Goal: Transaction & Acquisition: Purchase product/service

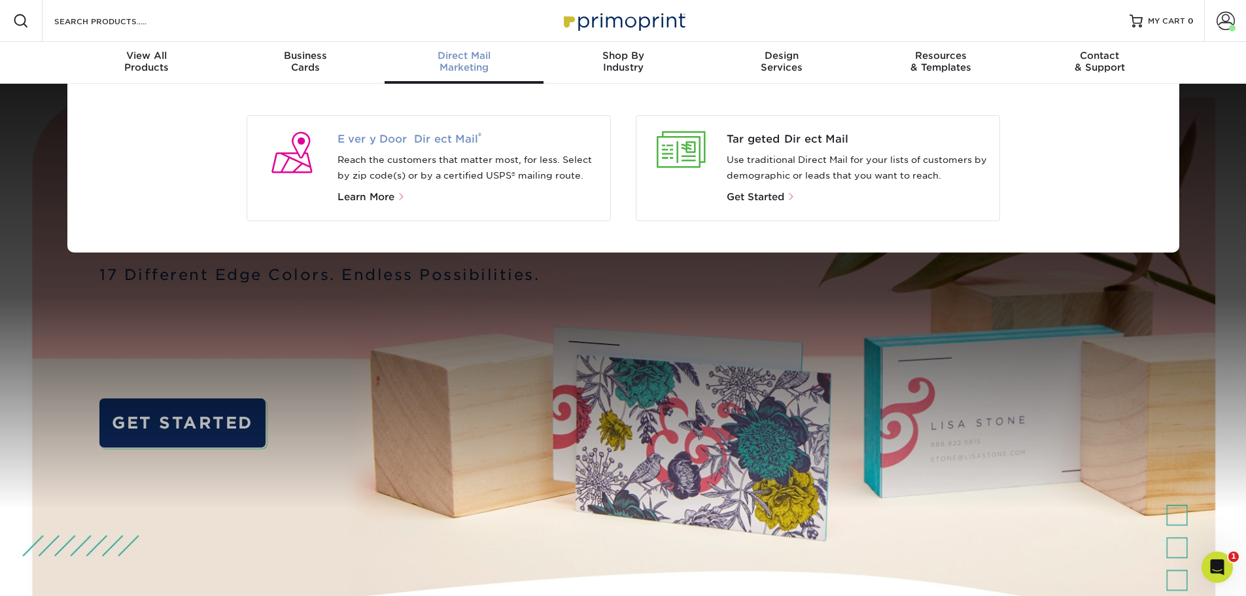
click at [408, 145] on span "Every Door Direct Mail ®" at bounding box center [468, 139] width 262 height 16
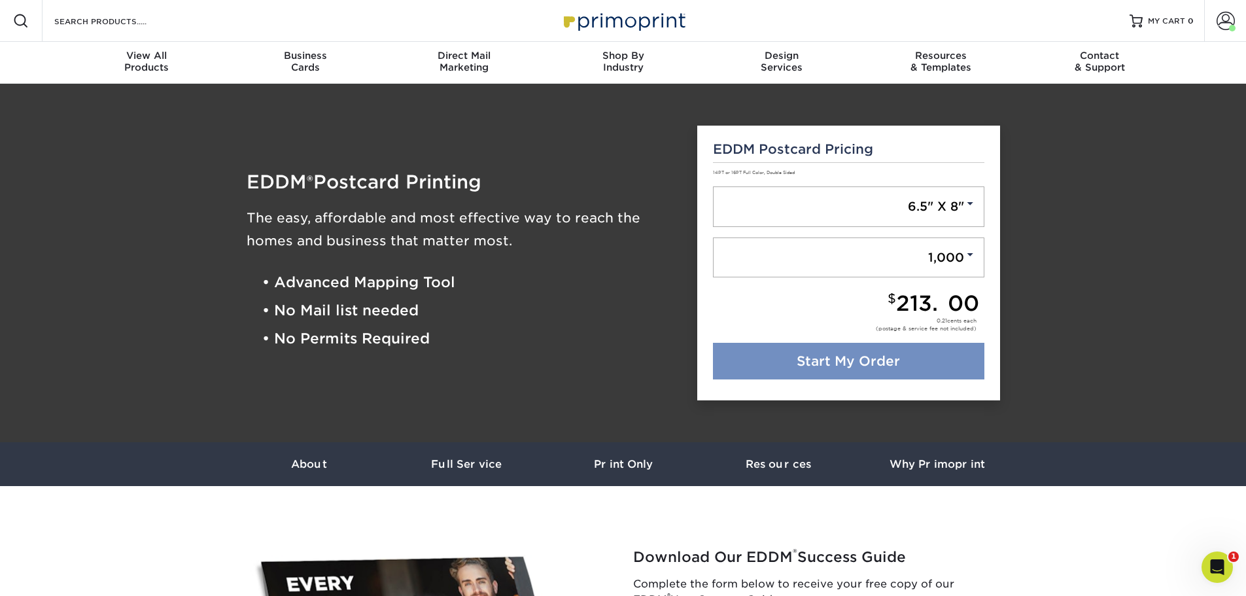
click at [841, 355] on link "Start My Order" at bounding box center [848, 361] width 271 height 37
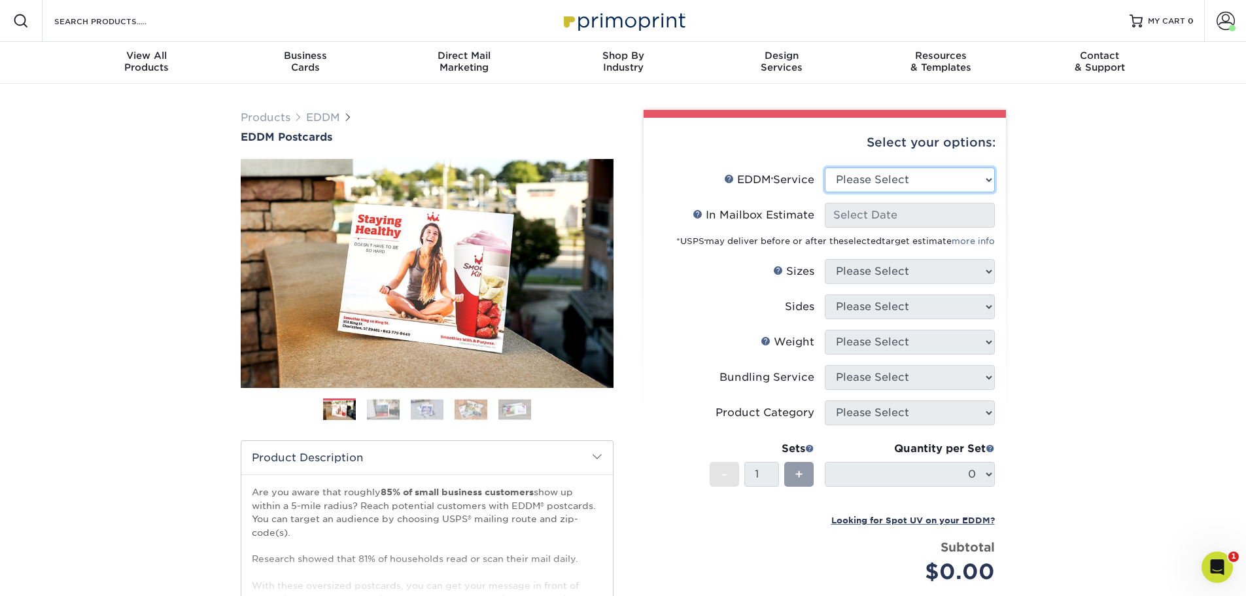
click at [971, 180] on select "Please Select Full Service Print Only" at bounding box center [910, 179] width 170 height 25
select select "full_service"
click at [825, 167] on select "Please Select Full Service Print Only" at bounding box center [910, 179] width 170 height 25
select select "-1"
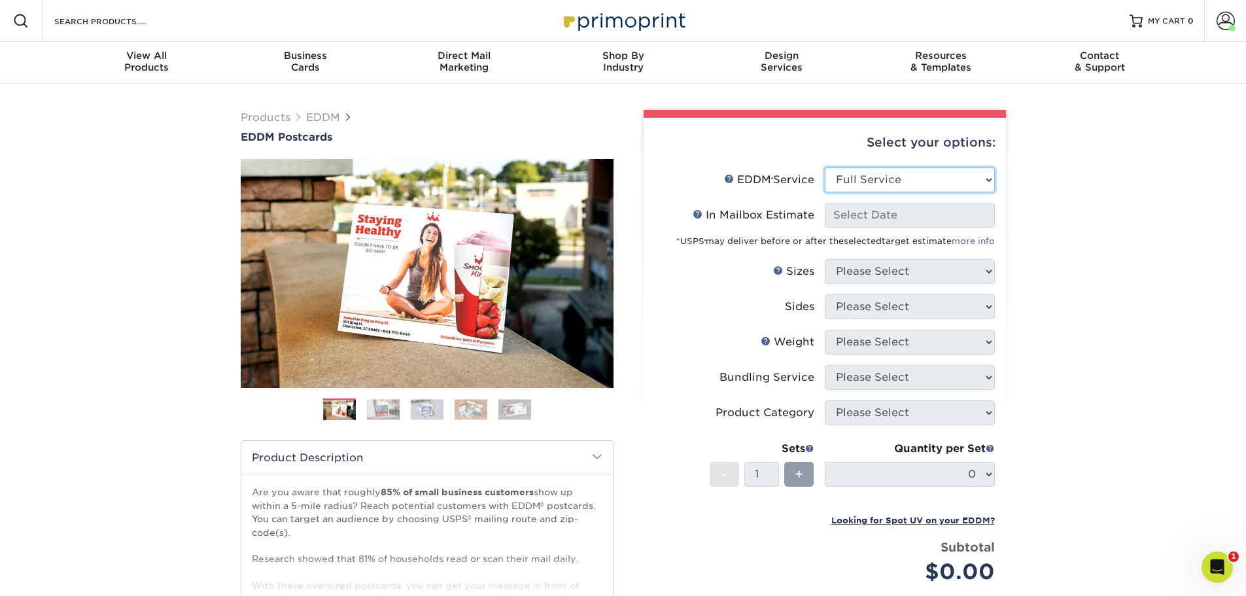
select select "-1"
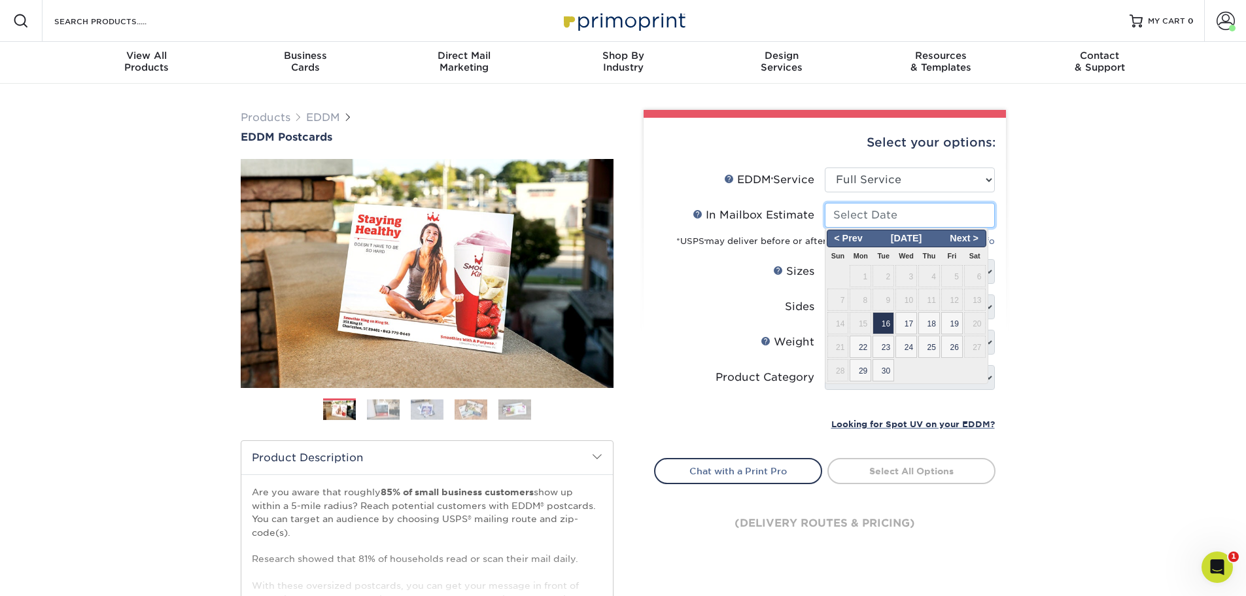
click at [862, 216] on input "In Mailbox Estimate Help In Mailbox Estimate" at bounding box center [910, 215] width 170 height 25
click at [885, 373] on span "30" at bounding box center [883, 370] width 22 height 22
type input "[DATE]"
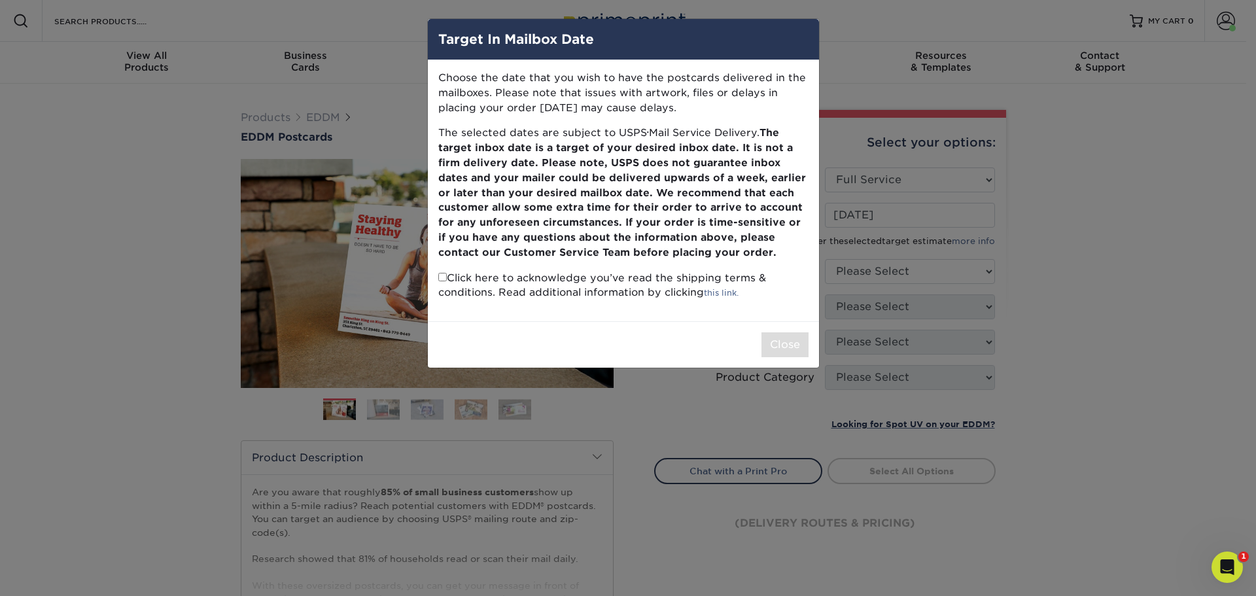
click at [441, 277] on input "checkbox" at bounding box center [442, 277] width 9 height 9
checkbox input "true"
click at [783, 338] on button "Close" at bounding box center [784, 344] width 47 height 25
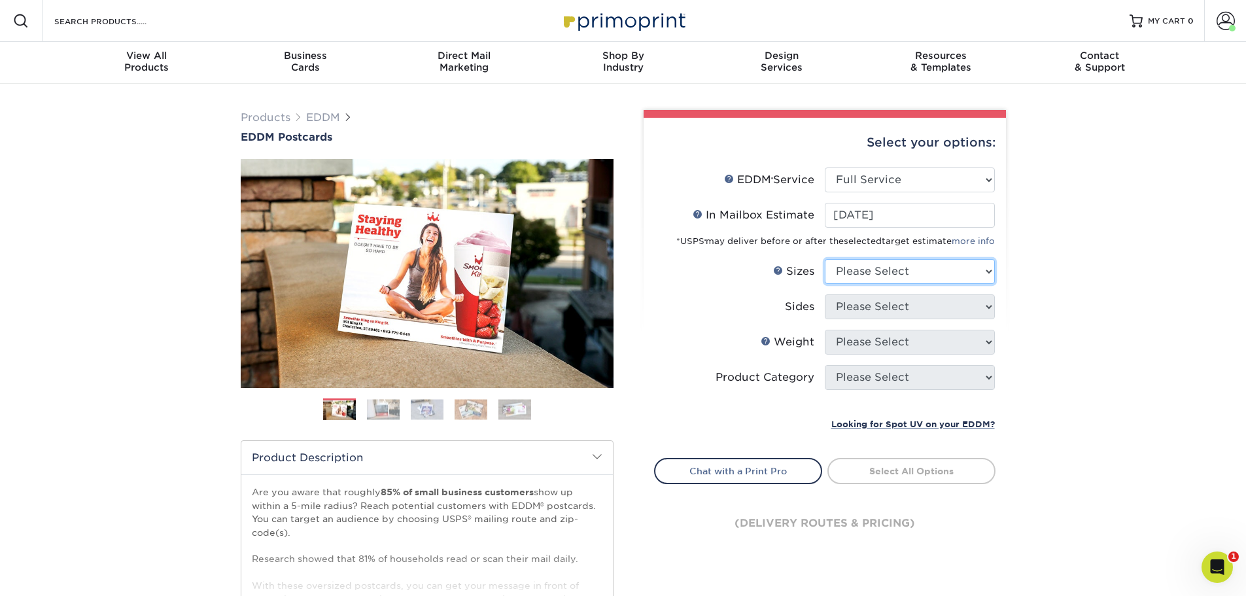
click at [847, 273] on select "Please Select 4.5" x 12" 6" x 12" 6.5" x 8" 6.5" x 9" 6.5" x 12" 7" x 8.5" 8" x…" at bounding box center [910, 271] width 170 height 25
select select "6.50x8.00"
click at [825, 259] on select "Please Select 4.5" x 12" 6" x 12" 6.5" x 8" 6.5" x 9" 6.5" x 12" 7" x 8.5" 8" x…" at bounding box center [910, 271] width 170 height 25
click at [865, 309] on select "Please Select Print Both Sides Print Front Only" at bounding box center [910, 306] width 170 height 25
select select "13abbda7-1d64-4f25-8bb2-c179b224825d"
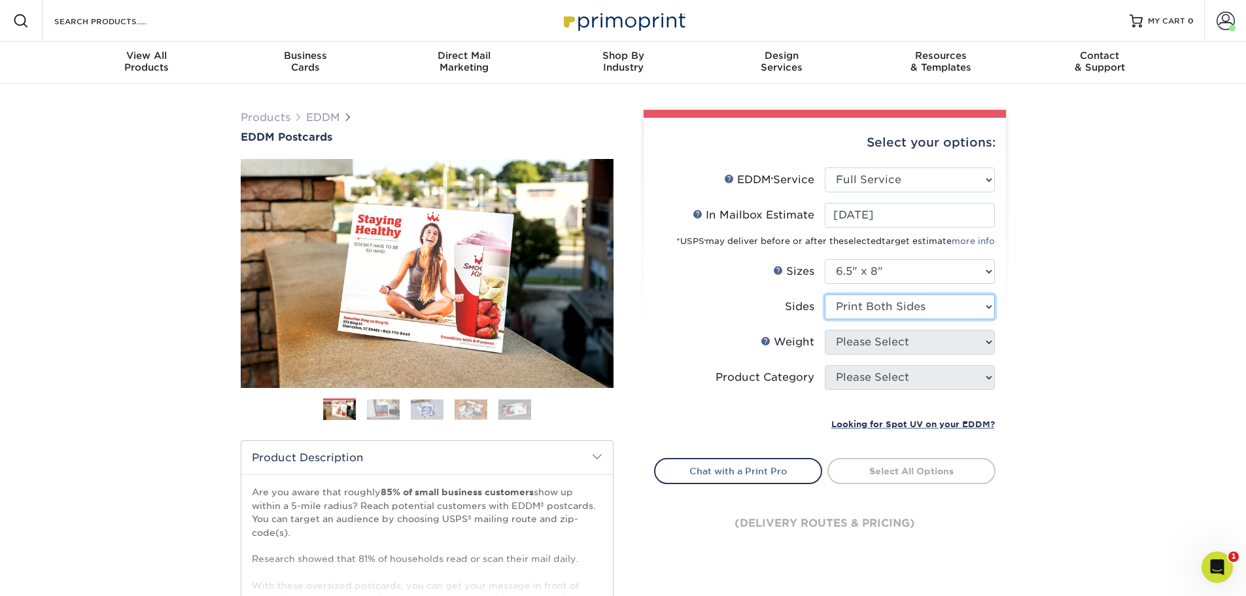
click at [825, 294] on select "Please Select Print Both Sides Print Front Only" at bounding box center [910, 306] width 170 height 25
click at [869, 345] on select "Please Select 16PT 14PT" at bounding box center [910, 342] width 170 height 25
select select "14PT"
click at [825, 330] on select "Please Select 16PT 14PT" at bounding box center [910, 342] width 170 height 25
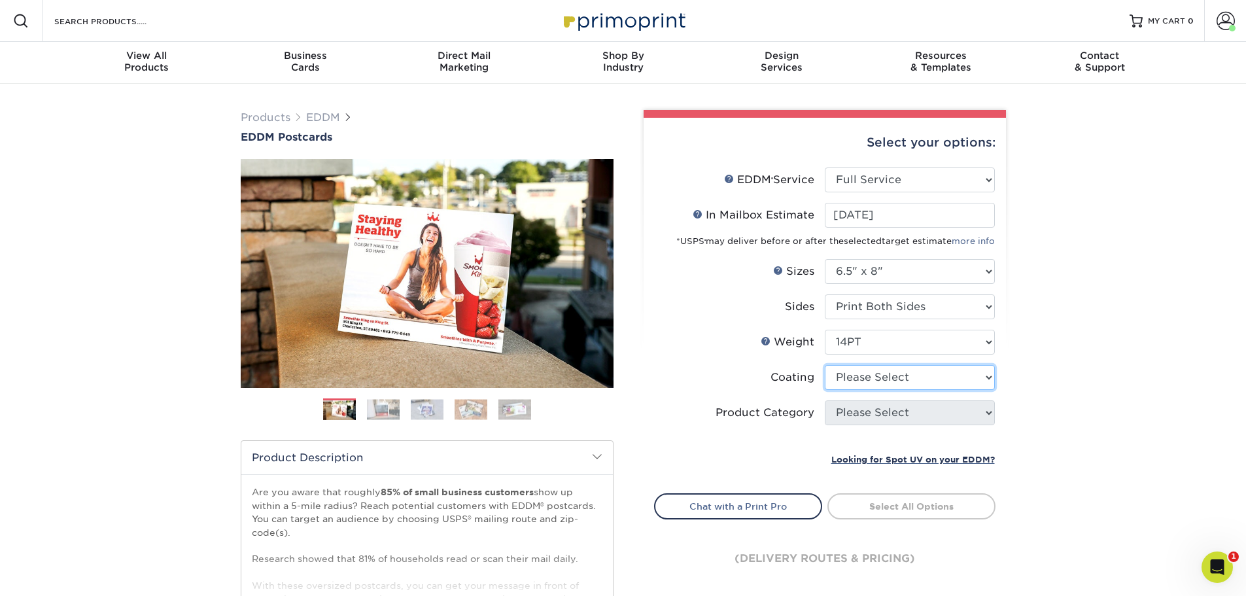
click at [866, 383] on select at bounding box center [910, 377] width 170 height 25
select select "1e8116af-acfc-44b1-83dc-8181aa338834"
click at [825, 365] on select at bounding box center [910, 377] width 170 height 25
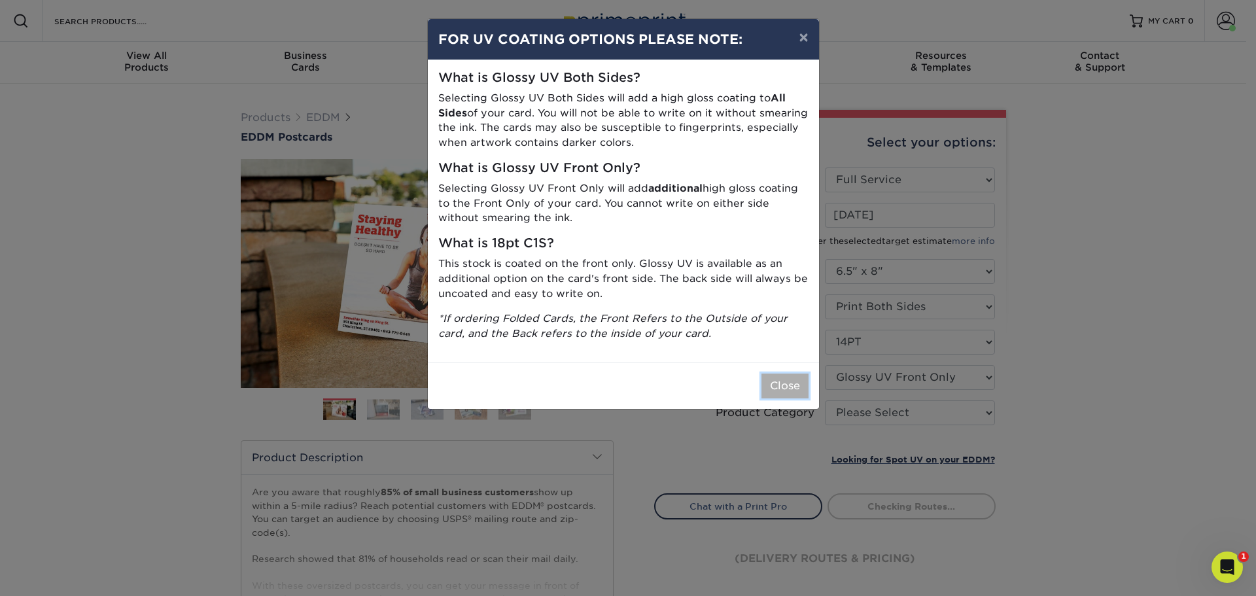
click at [788, 392] on button "Close" at bounding box center [784, 385] width 47 height 25
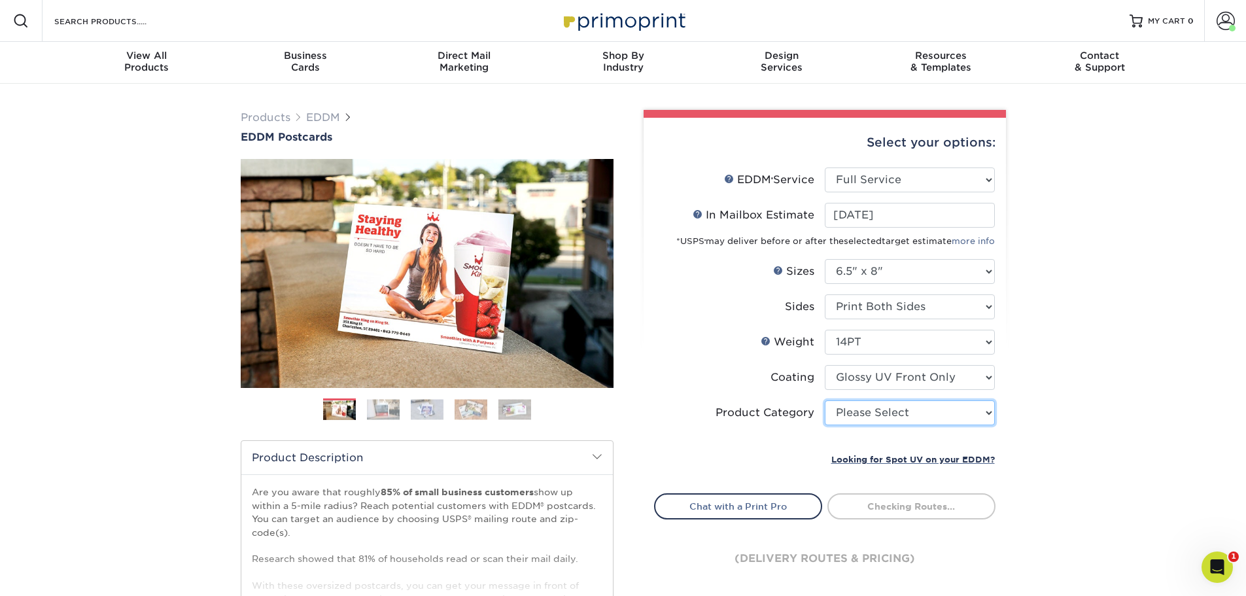
click at [916, 419] on select "Please Select Postcards" at bounding box center [910, 412] width 170 height 25
select select "9b7272e0-d6c8-4c3c-8e97-d3a1bcdab858"
click at [825, 400] on select "Please Select Postcards" at bounding box center [910, 412] width 170 height 25
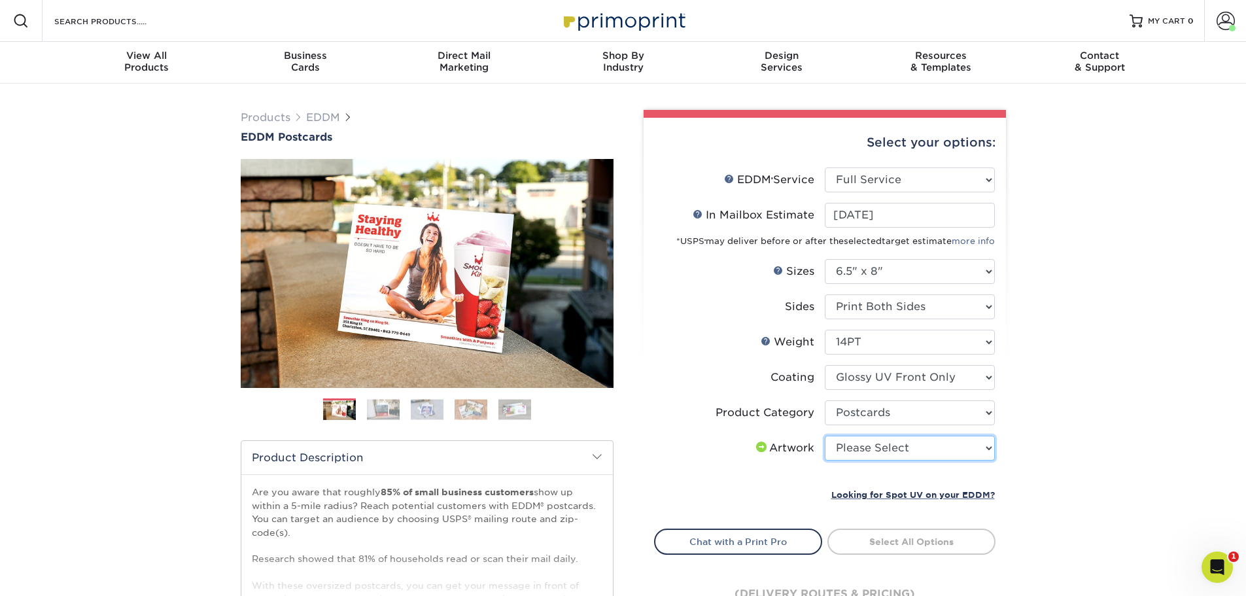
click at [910, 451] on select "Please Select I will upload files I need a design - $150" at bounding box center [910, 448] width 170 height 25
select select "upload"
click at [825, 436] on select "Please Select I will upload files I need a design - $150" at bounding box center [910, 448] width 170 height 25
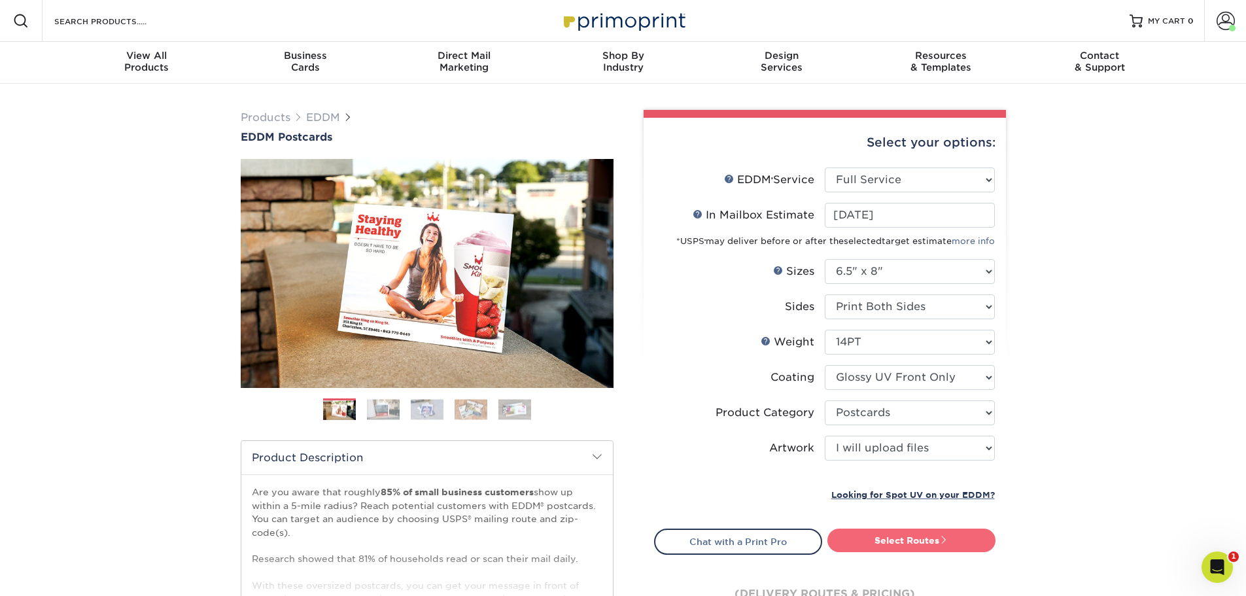
click at [907, 543] on link "Select Routes" at bounding box center [911, 540] width 168 height 24
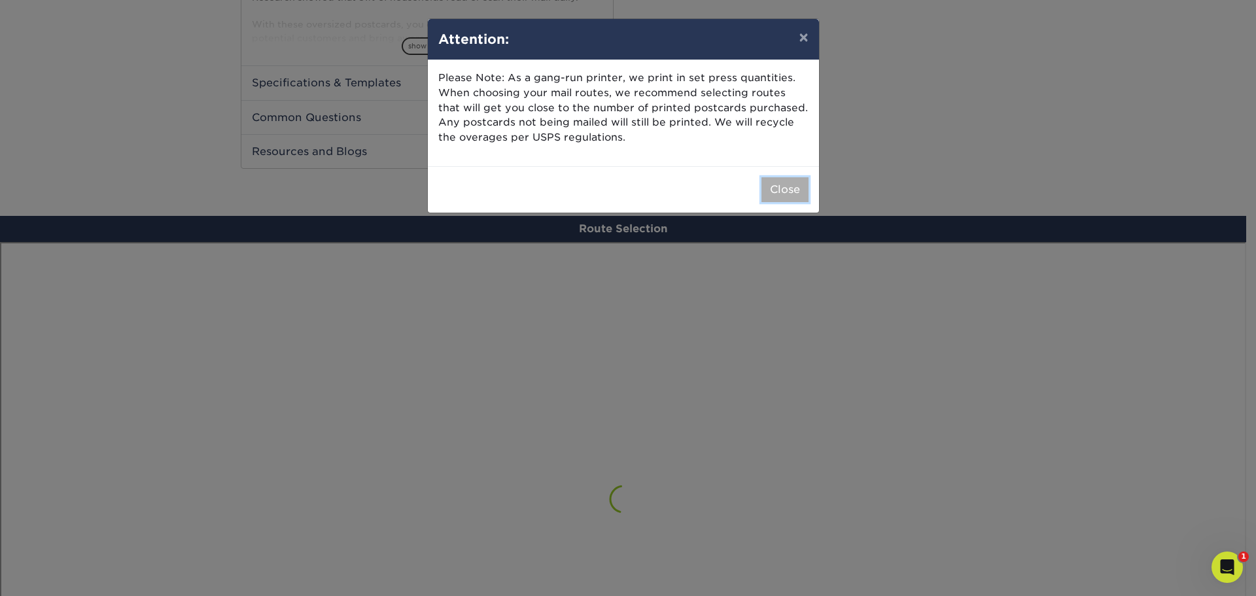
click at [787, 198] on button "Close" at bounding box center [784, 189] width 47 height 25
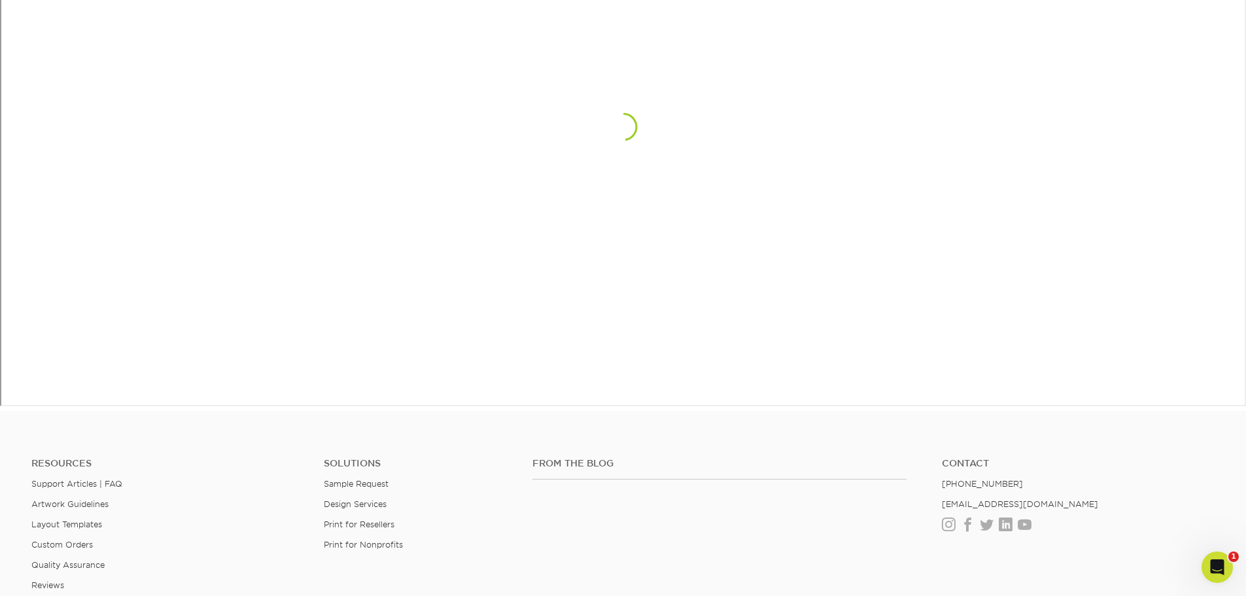
scroll to position [803, 0]
